Goal: Transaction & Acquisition: Purchase product/service

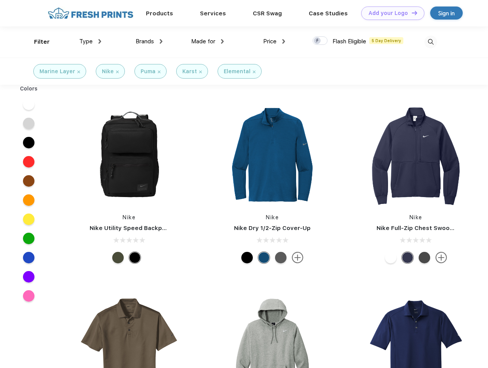
click at [390, 13] on link "Add your Logo Design Tool" at bounding box center [392, 13] width 63 height 13
click at [0, 0] on div "Design Tool" at bounding box center [0, 0] width 0 height 0
click at [411, 13] on link "Add your Logo Design Tool" at bounding box center [392, 13] width 63 height 13
click at [37, 42] on div "Filter" at bounding box center [42, 42] width 16 height 9
click at [90, 41] on span "Type" at bounding box center [85, 41] width 13 height 7
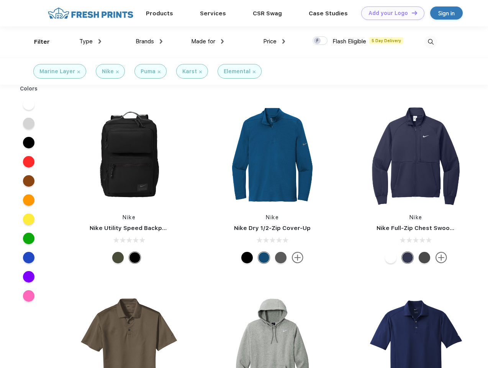
click at [149, 41] on span "Brands" at bounding box center [145, 41] width 18 height 7
click at [208, 41] on span "Made for" at bounding box center [203, 41] width 24 height 7
click at [274, 41] on span "Price" at bounding box center [269, 41] width 13 height 7
click at [320, 41] on div at bounding box center [320, 40] width 15 height 8
click at [318, 41] on input "checkbox" at bounding box center [315, 38] width 5 height 5
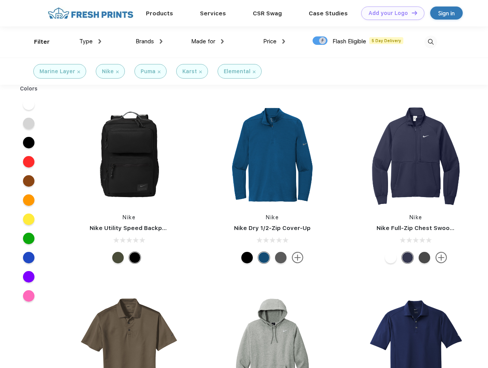
click at [431, 42] on img at bounding box center [431, 42] width 13 height 13
